Goal: Register for event/course

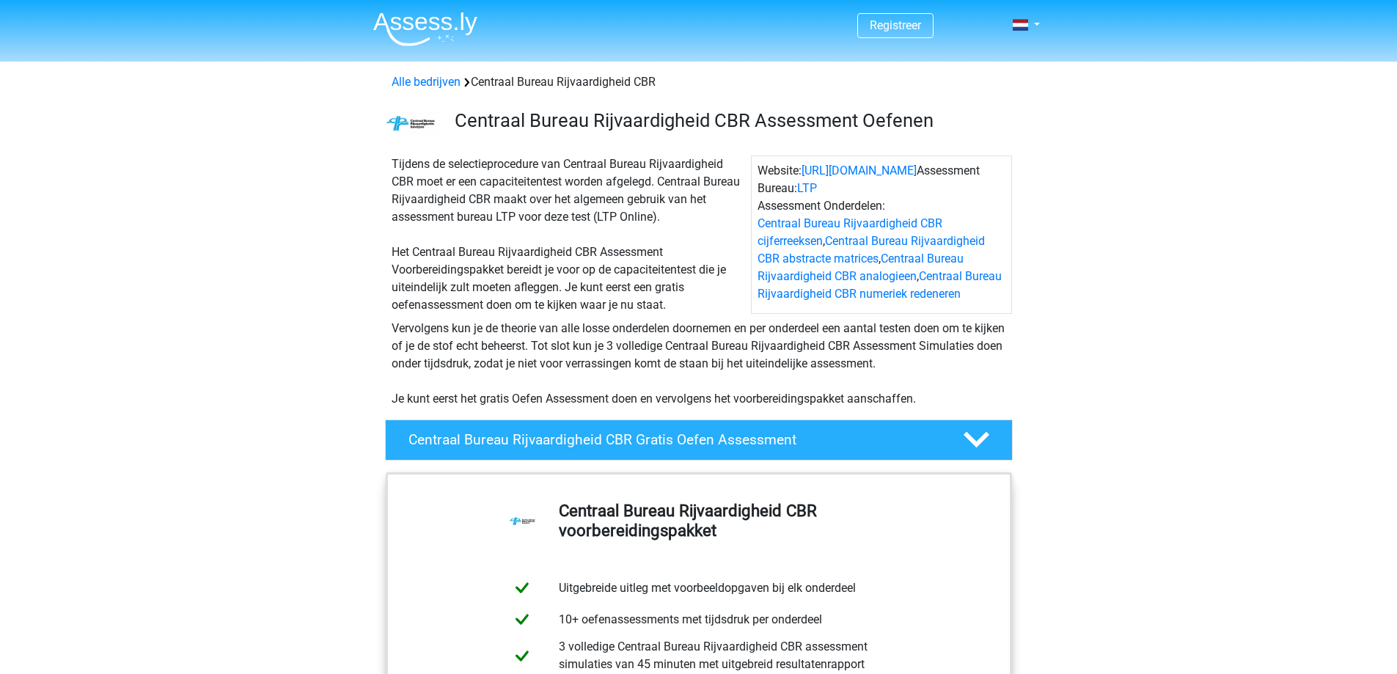
scroll to position [220, 0]
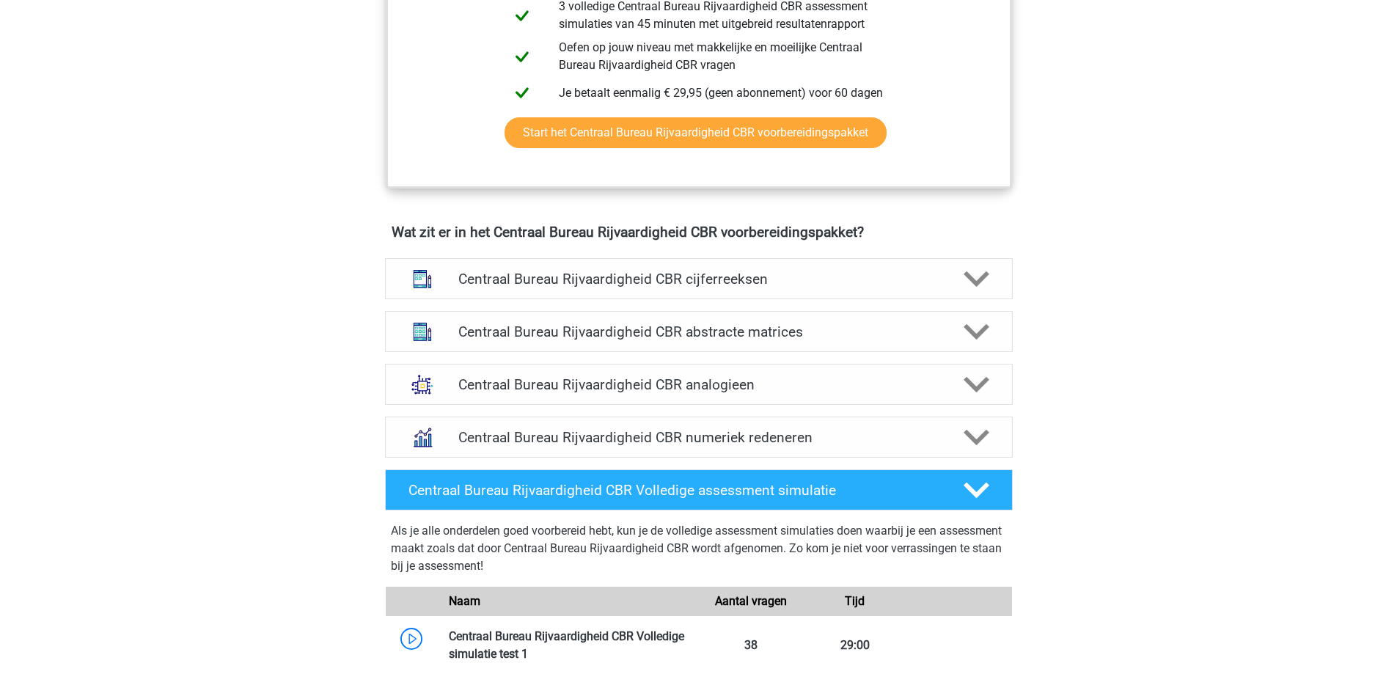
scroll to position [807, 0]
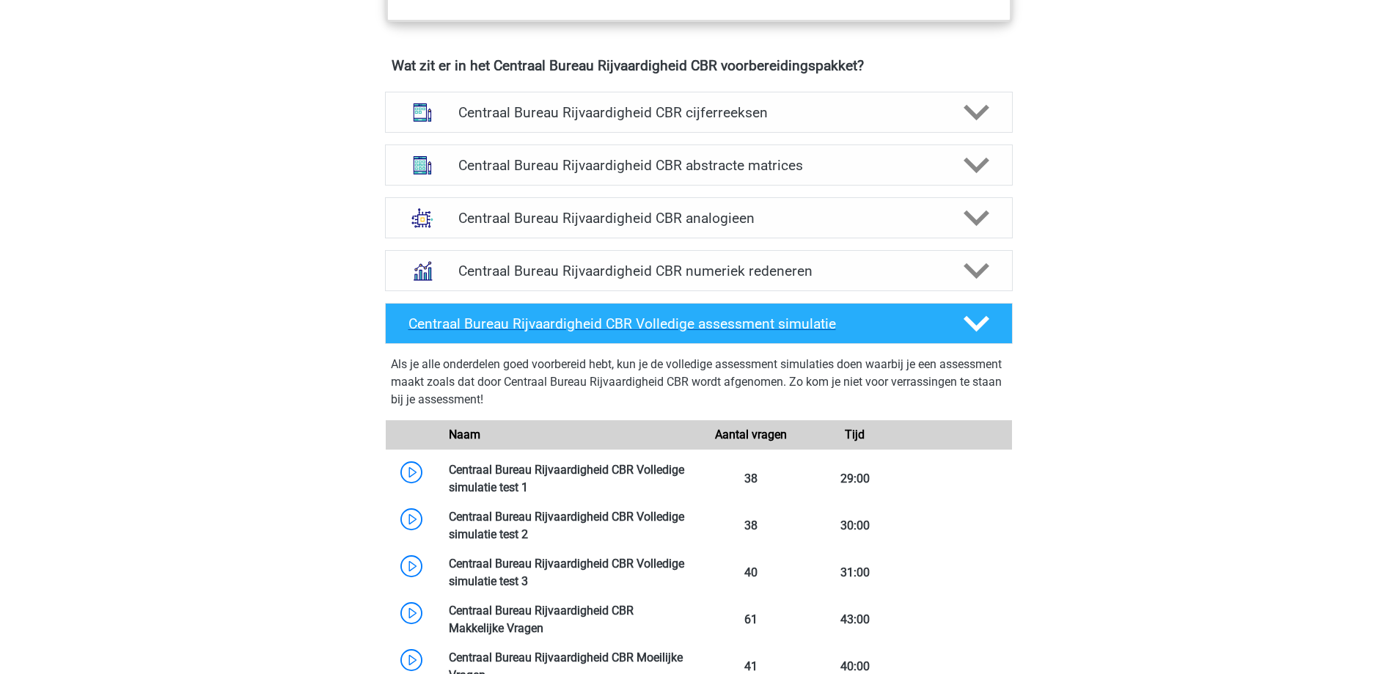
click at [985, 316] on icon at bounding box center [977, 324] width 26 height 26
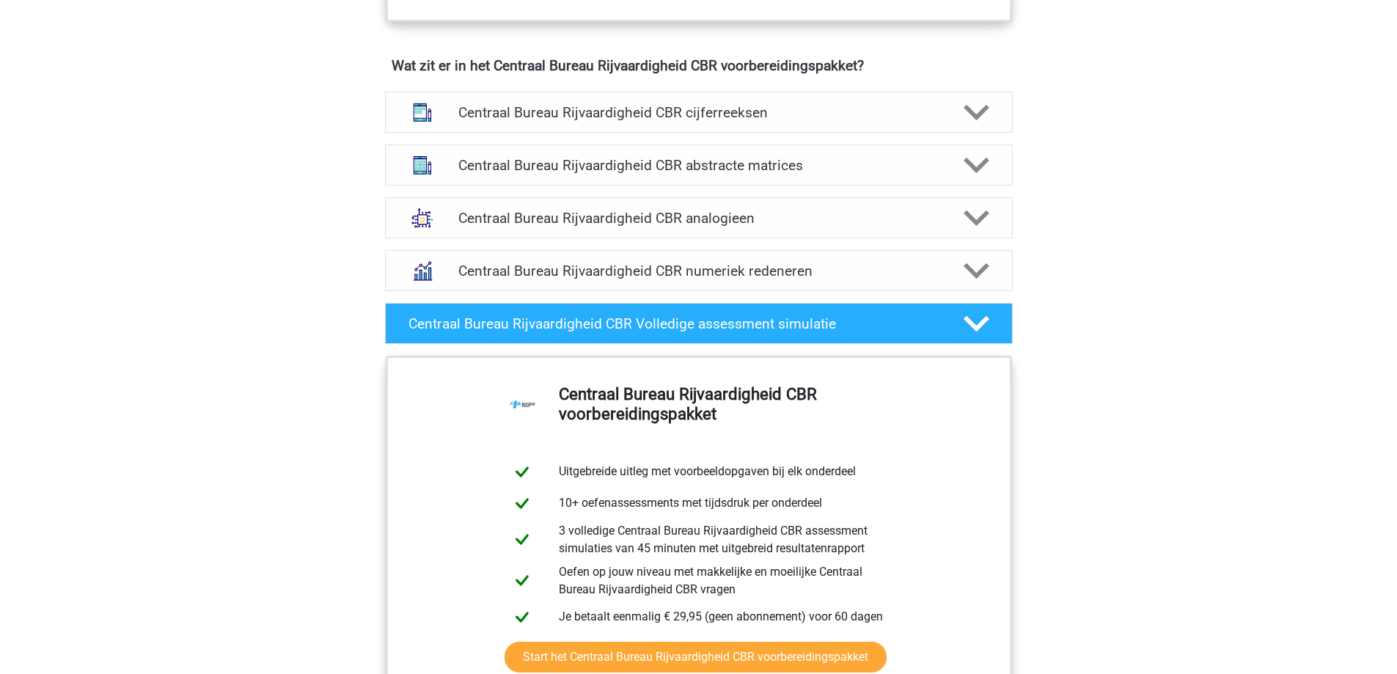
click at [235, 431] on div "Registreer Nederlands" at bounding box center [698, 164] width 1397 height 1942
click at [980, 323] on polygon at bounding box center [977, 323] width 26 height 16
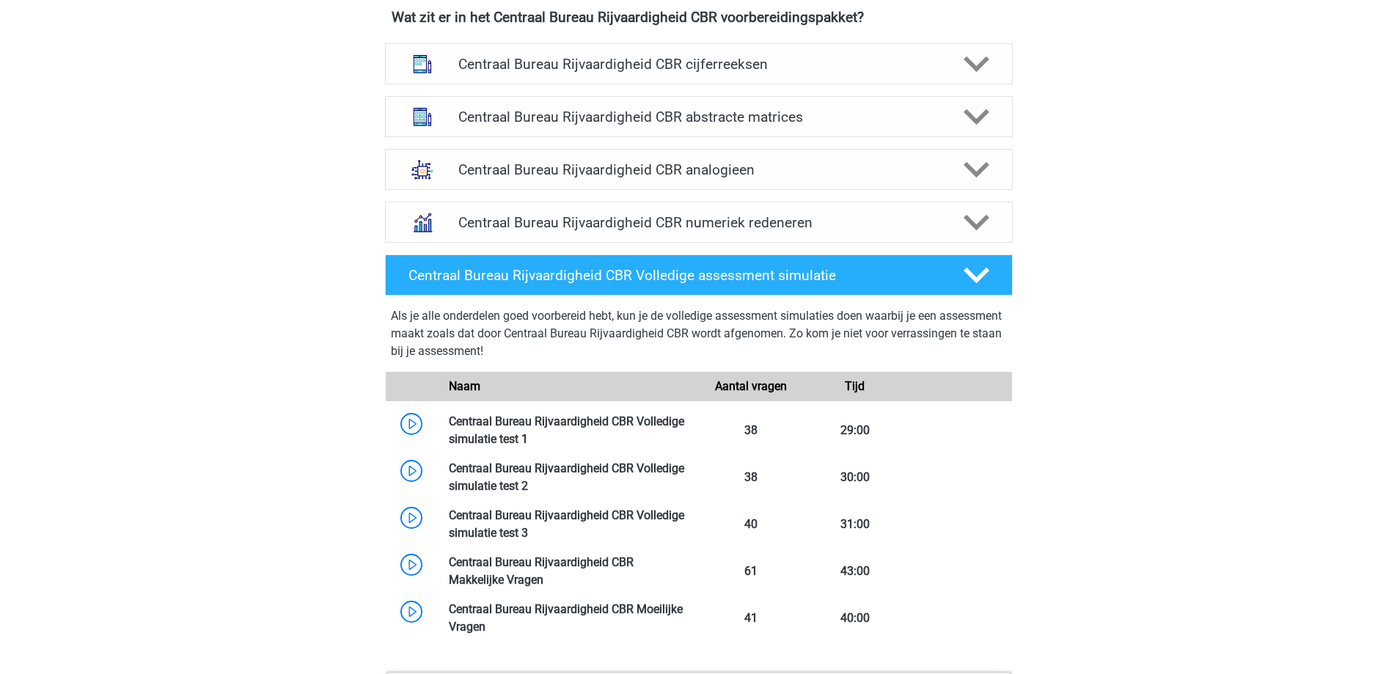
scroll to position [850, 0]
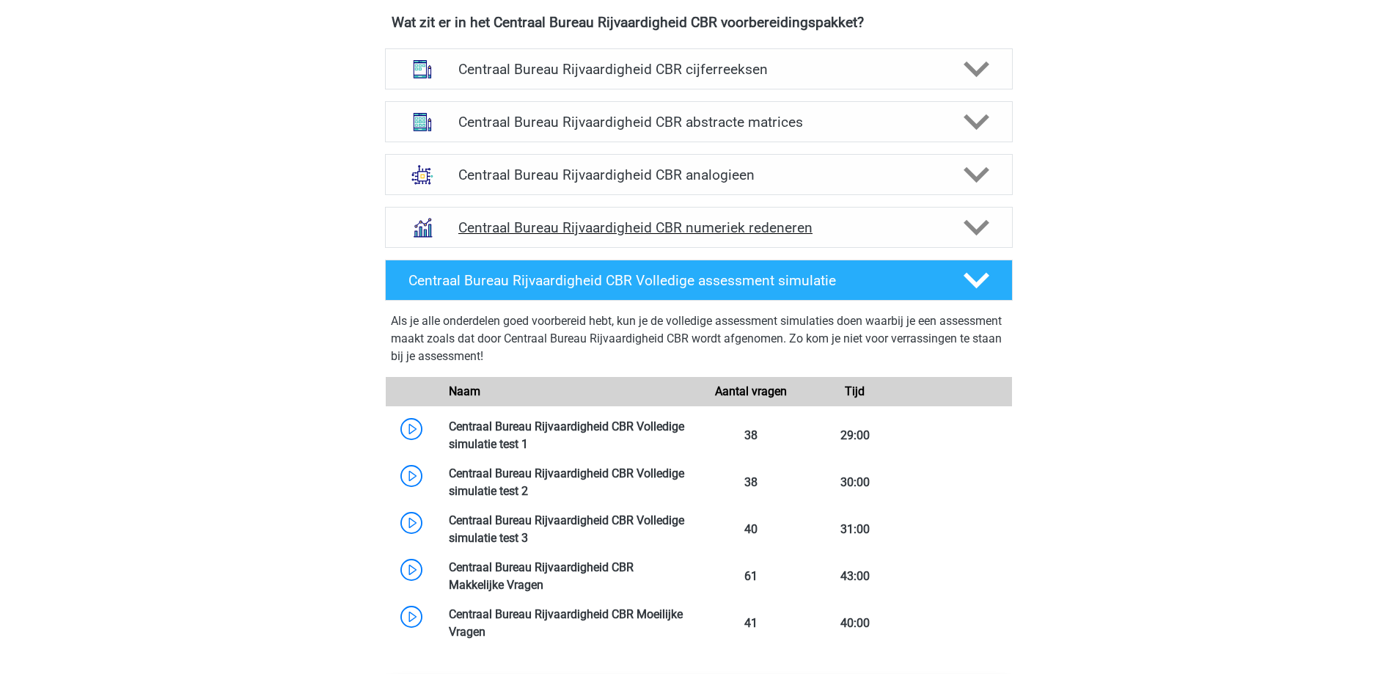
click at [990, 226] on div at bounding box center [975, 228] width 50 height 26
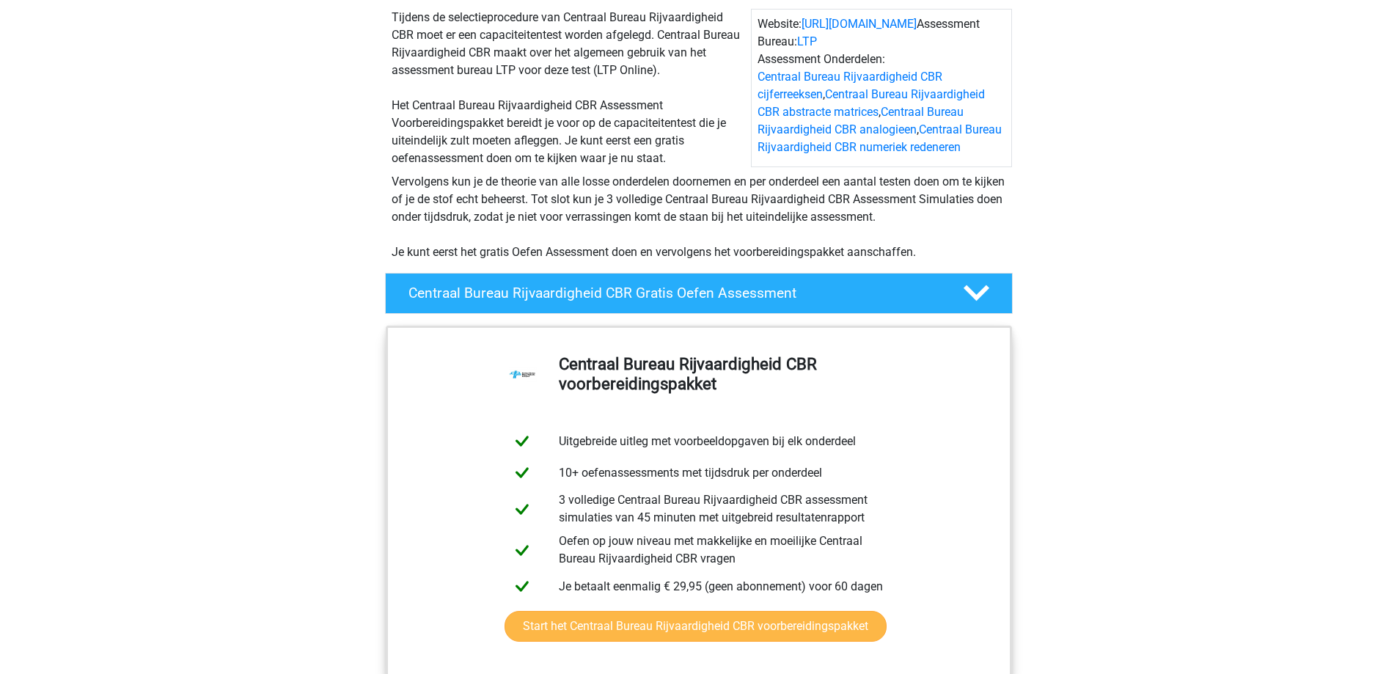
scroll to position [220, 0]
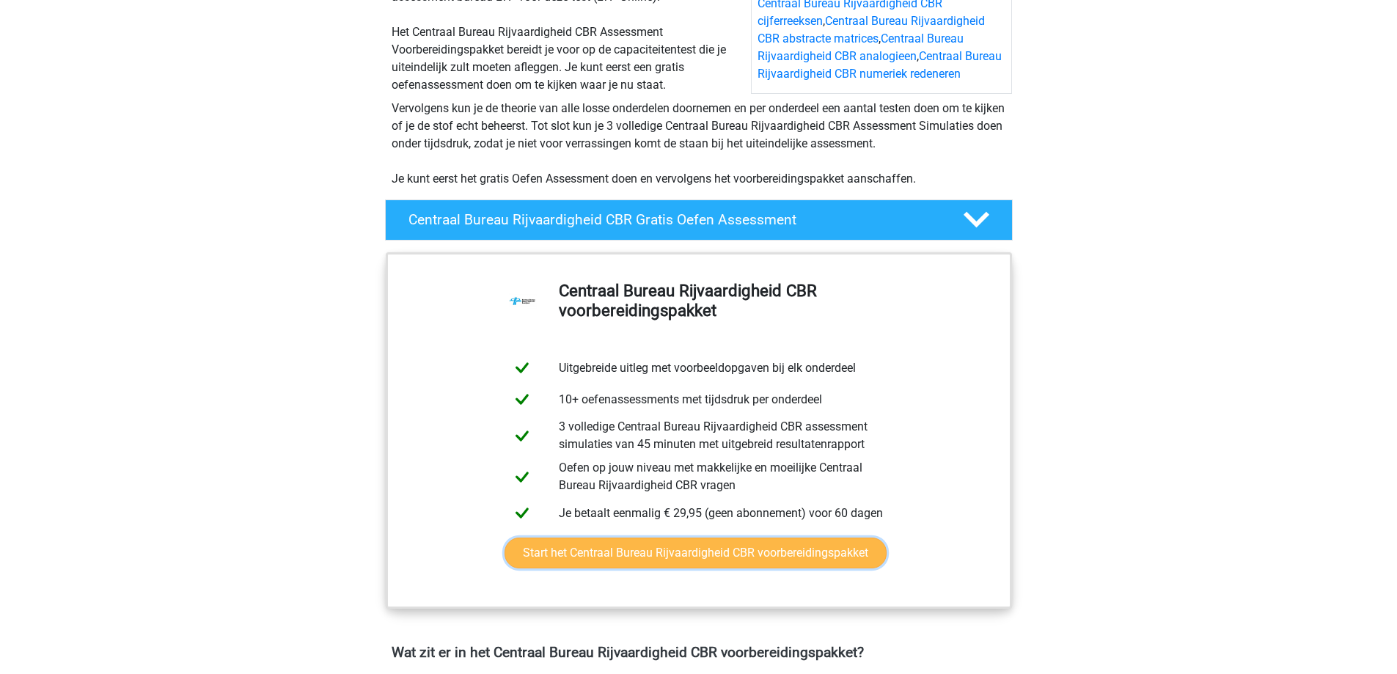
click at [699, 553] on link "Start het Centraal Bureau Rijvaardigheid CBR voorbereidingspakket" at bounding box center [696, 553] width 382 height 31
